Goal: Information Seeking & Learning: Find specific page/section

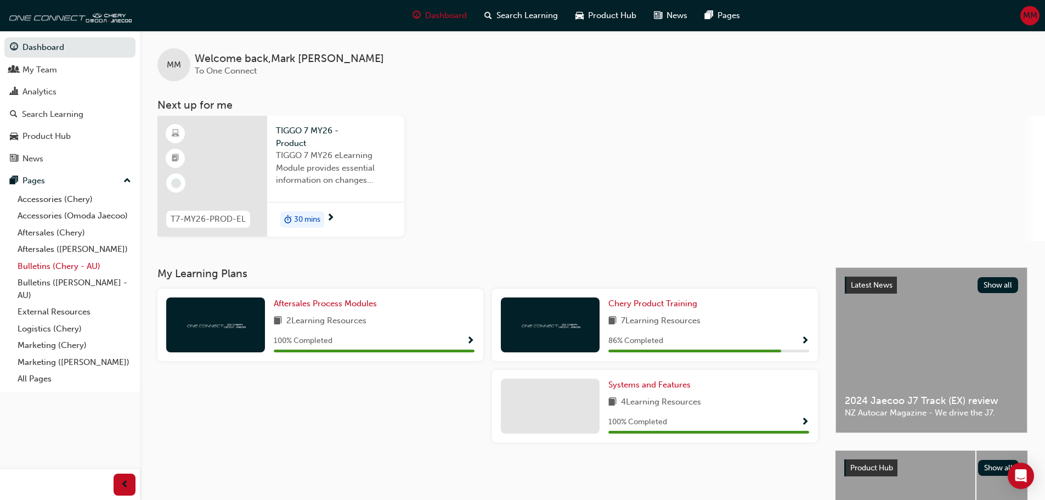
click at [67, 264] on link "Bulletins (Chery - AU)" at bounding box center [74, 266] width 122 height 17
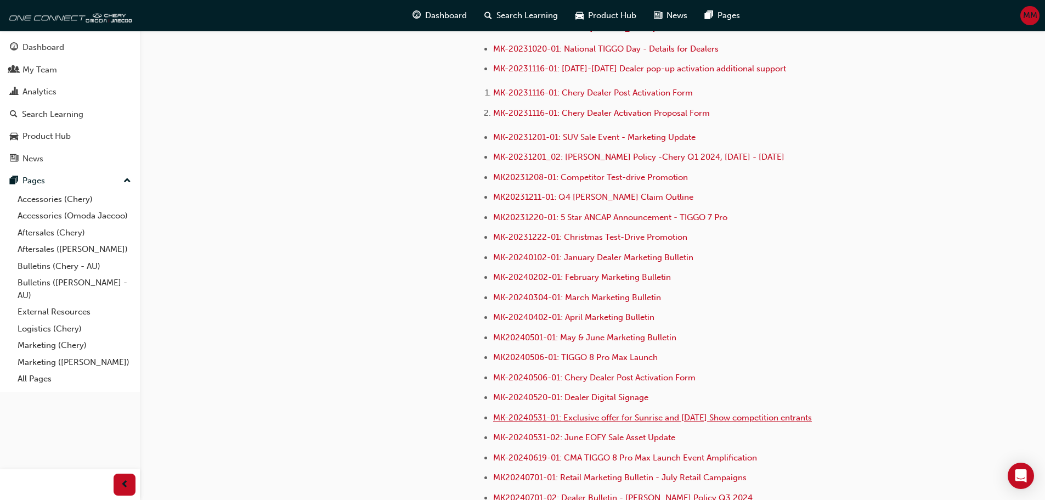
scroll to position [2481, 0]
click at [64, 233] on link "Aftersales (Chery)" at bounding box center [74, 232] width 122 height 17
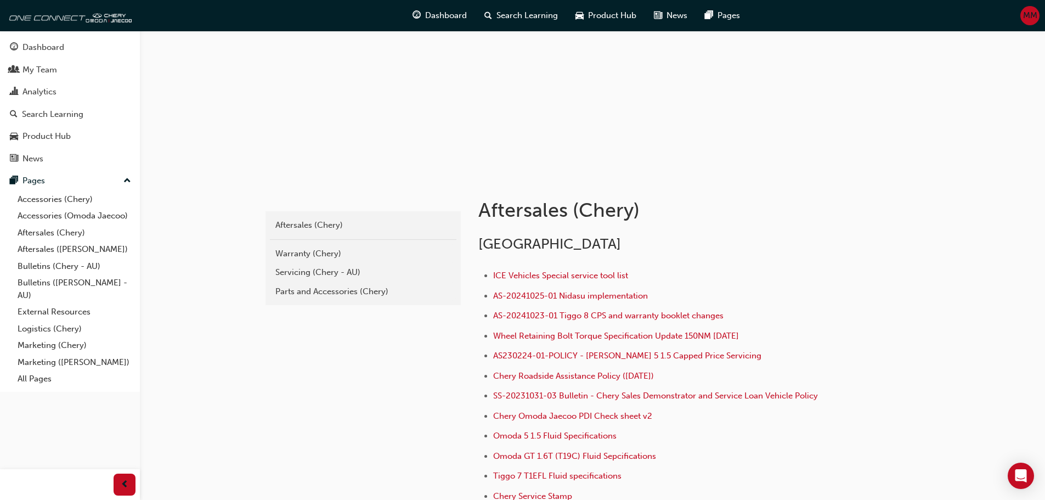
scroll to position [54, 0]
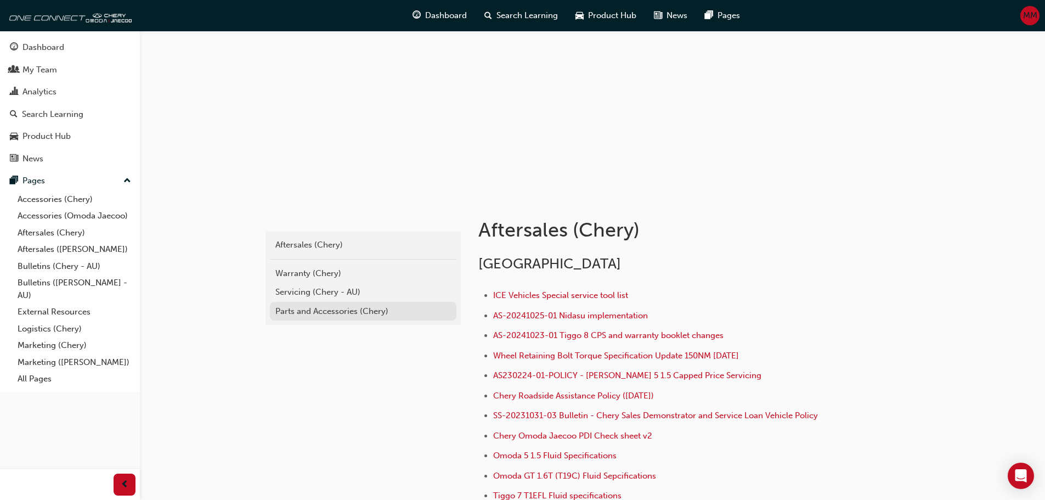
click at [327, 311] on div "Parts and Accessories (Chery)" at bounding box center [363, 311] width 176 height 13
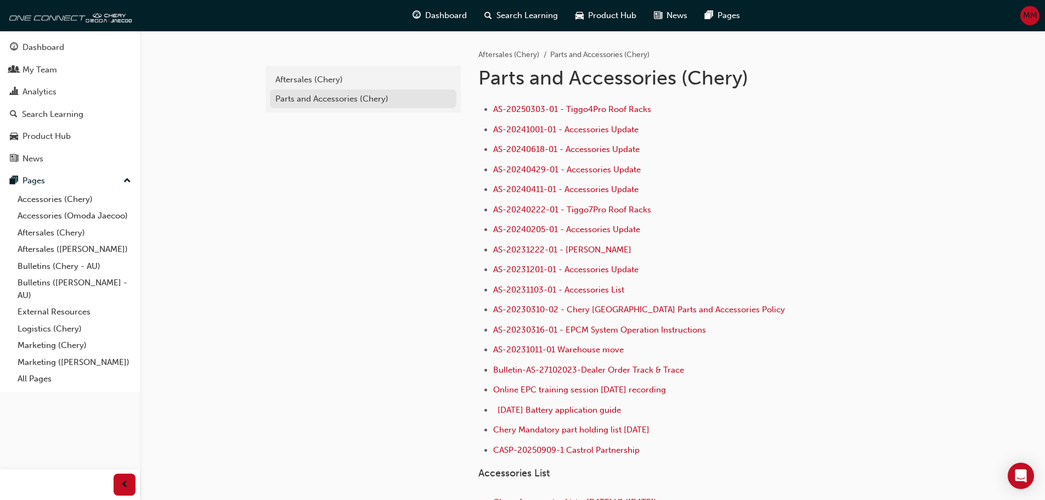
click at [337, 94] on div "Parts and Accessories (Chery)" at bounding box center [363, 99] width 176 height 13
click at [66, 238] on link "Aftersales (Chery)" at bounding box center [74, 232] width 122 height 17
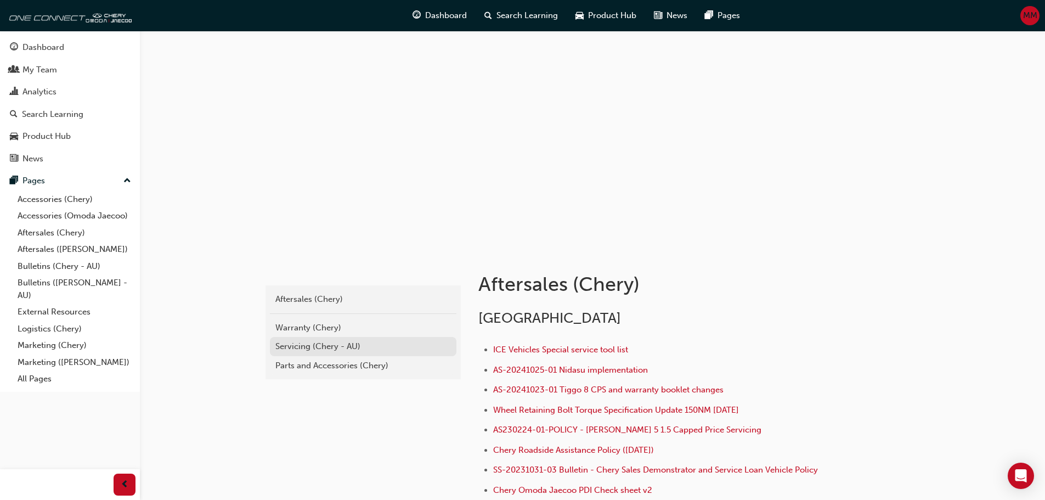
click at [308, 343] on div "Servicing (Chery - AU)" at bounding box center [363, 346] width 176 height 13
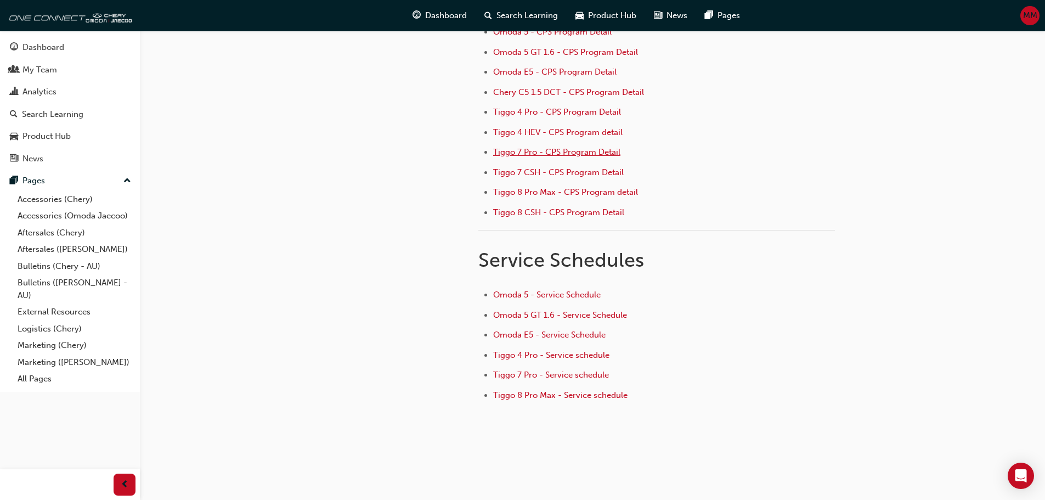
scroll to position [165, 0]
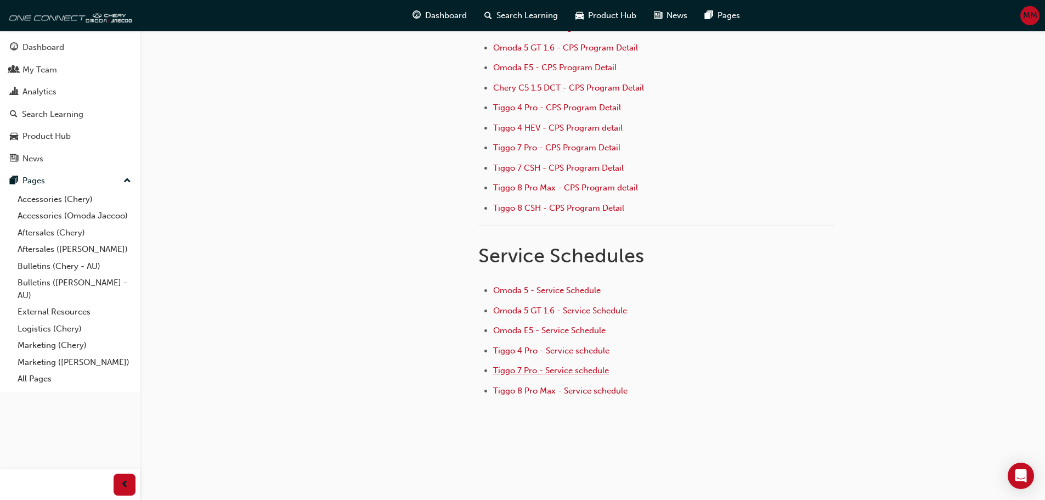
drag, startPoint x: 561, startPoint y: 369, endPoint x: 579, endPoint y: 375, distance: 19.3
click at [579, 374] on span "Tiggo 7 Pro - Service schedule" at bounding box center [551, 370] width 116 height 10
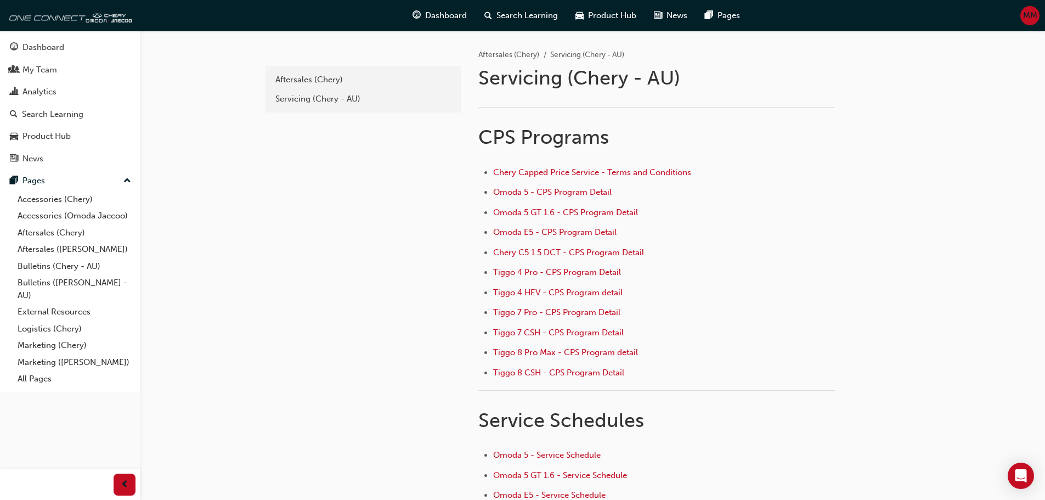
scroll to position [110, 0]
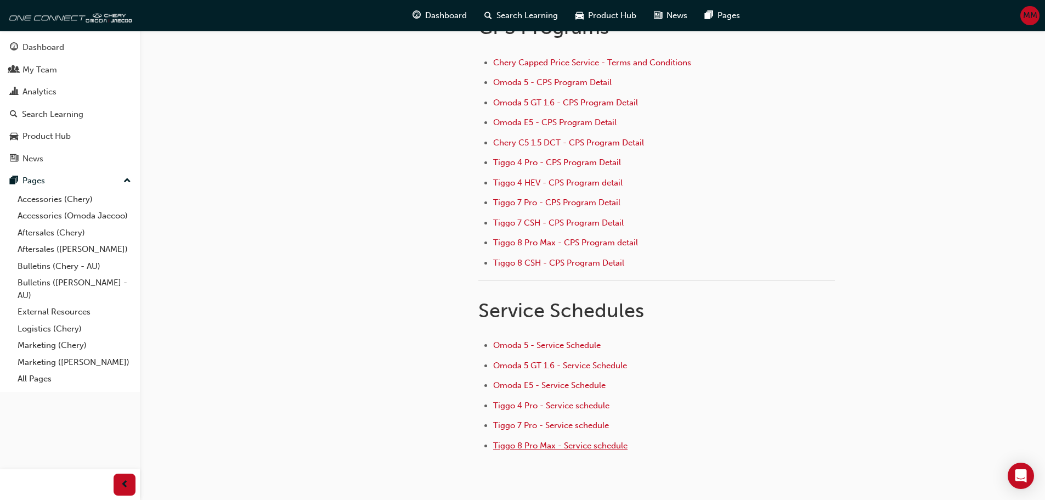
click at [550, 444] on span "Tiggo 8 Pro Max - Service schedule" at bounding box center [560, 446] width 134 height 10
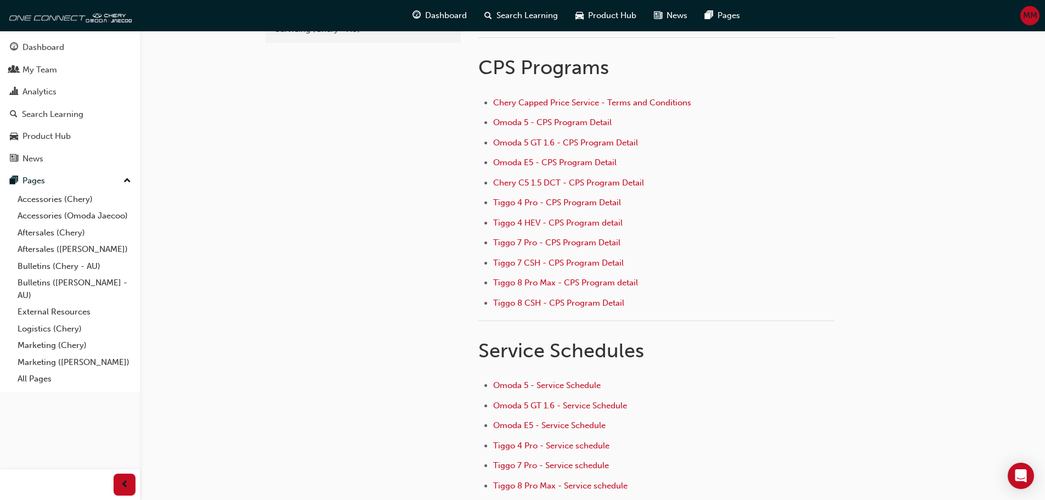
scroll to position [171, 0]
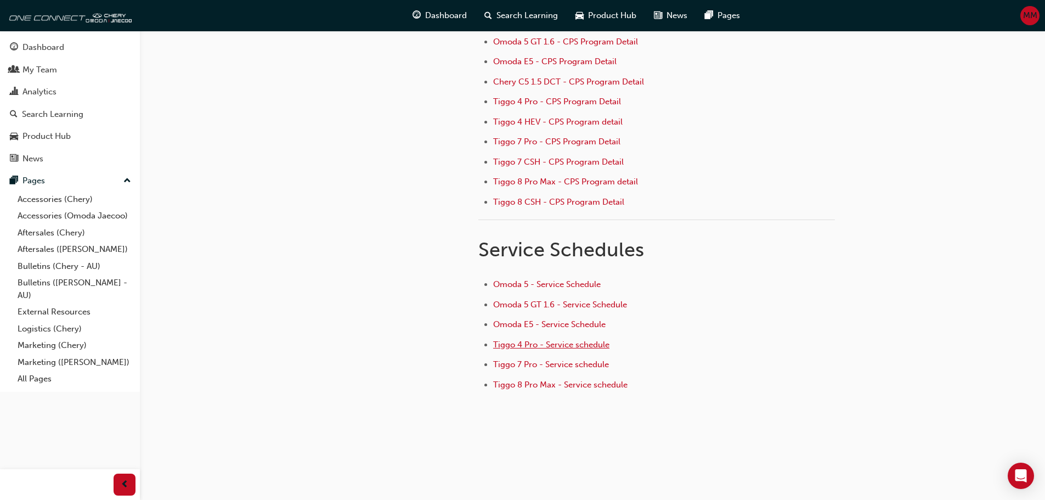
click at [543, 345] on span "Tiggo 4 Pro - Service schedule" at bounding box center [551, 345] width 116 height 10
